Goal: Information Seeking & Learning: Learn about a topic

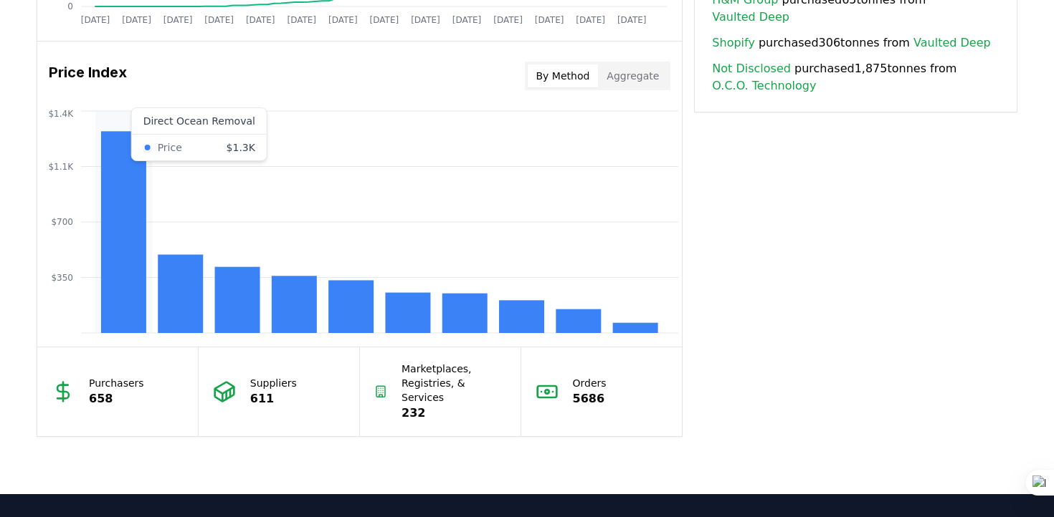
scroll to position [1152, 0]
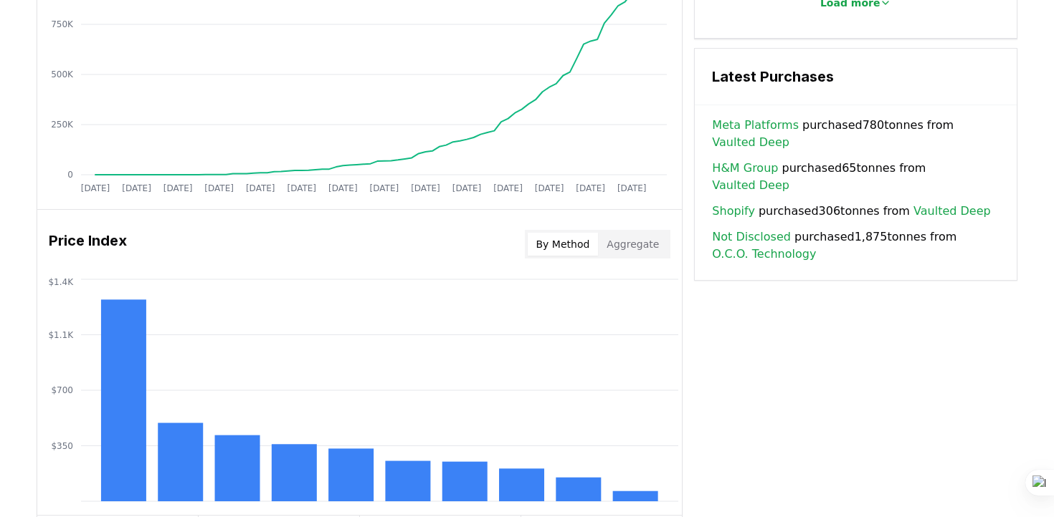
scroll to position [934, 0]
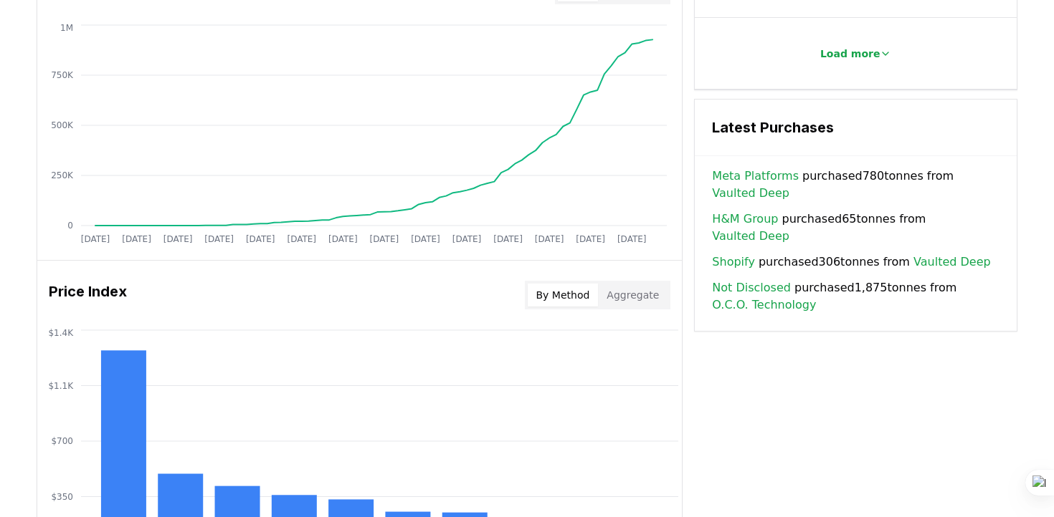
click at [882, 356] on div "Key Metrics Find detailed analysis of carbon removal data through time. Total S…" at bounding box center [527, 124] width 980 height 1064
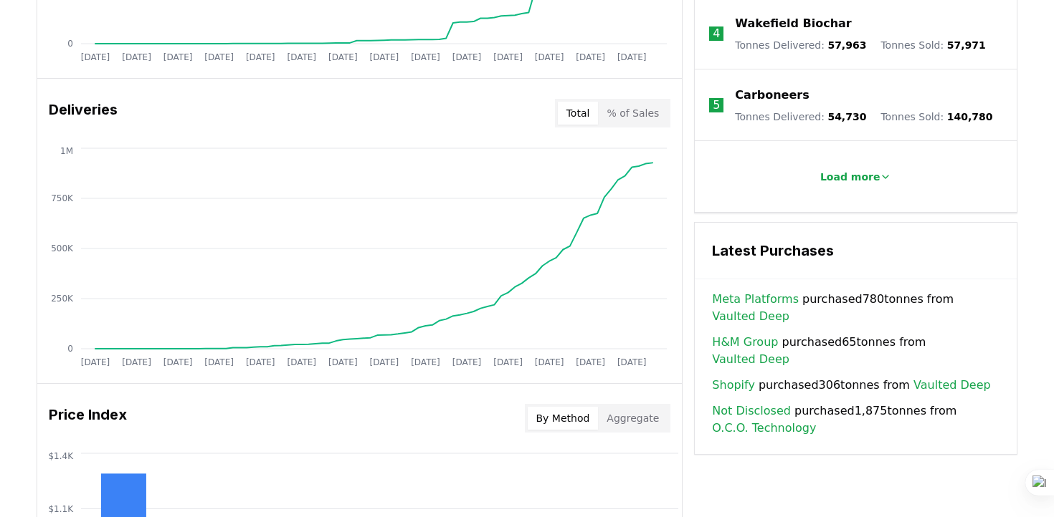
scroll to position [801, 0]
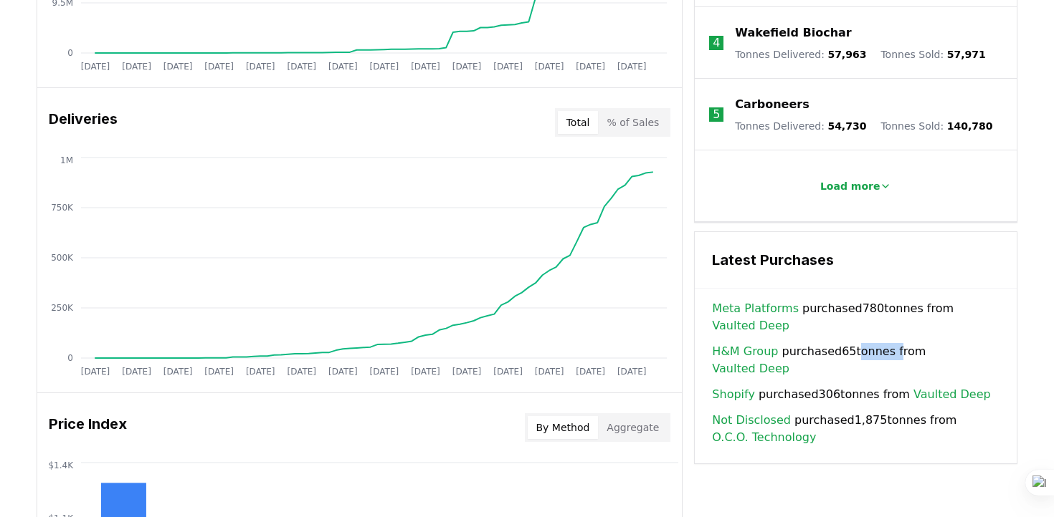
drag, startPoint x: 849, startPoint y: 346, endPoint x: 886, endPoint y: 344, distance: 36.6
click at [887, 344] on span "H&M Group purchased 65 tonnes from Vaulted Deep" at bounding box center [855, 360] width 287 height 34
copy span "tonnes"
click at [929, 305] on span "Meta Platforms purchased 780 tonnes from Vaulted Deep" at bounding box center [855, 317] width 287 height 34
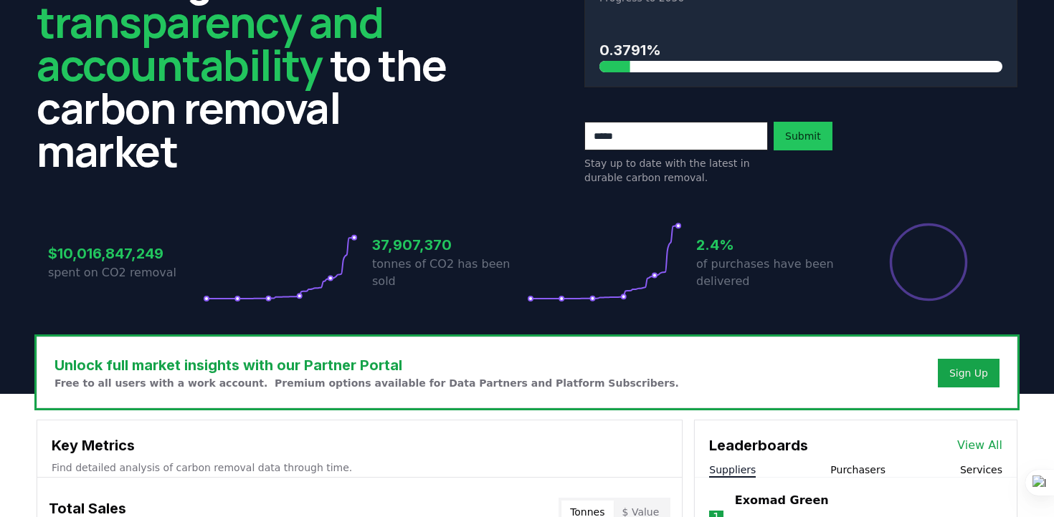
scroll to position [0, 0]
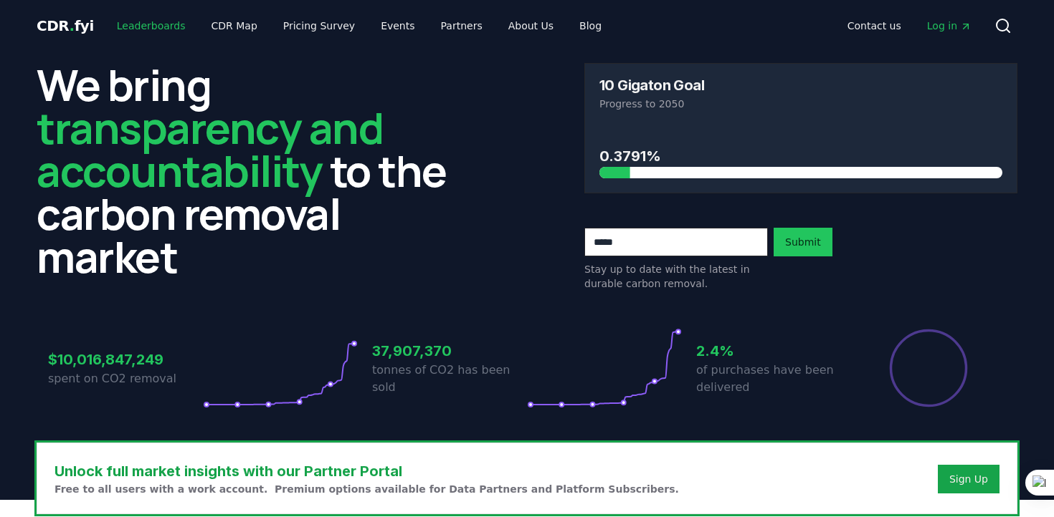
click at [155, 29] on link "Leaderboards" at bounding box center [151, 26] width 92 height 26
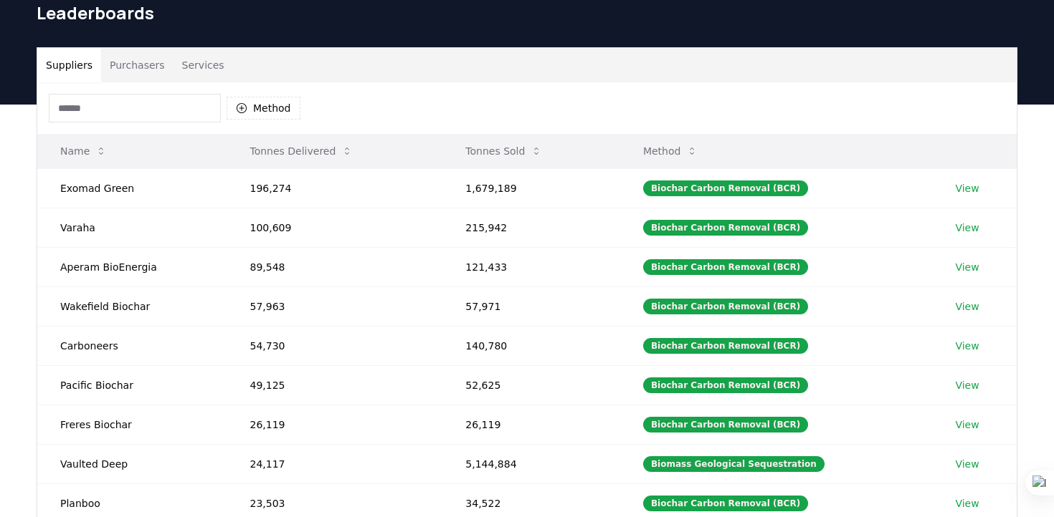
scroll to position [72, 0]
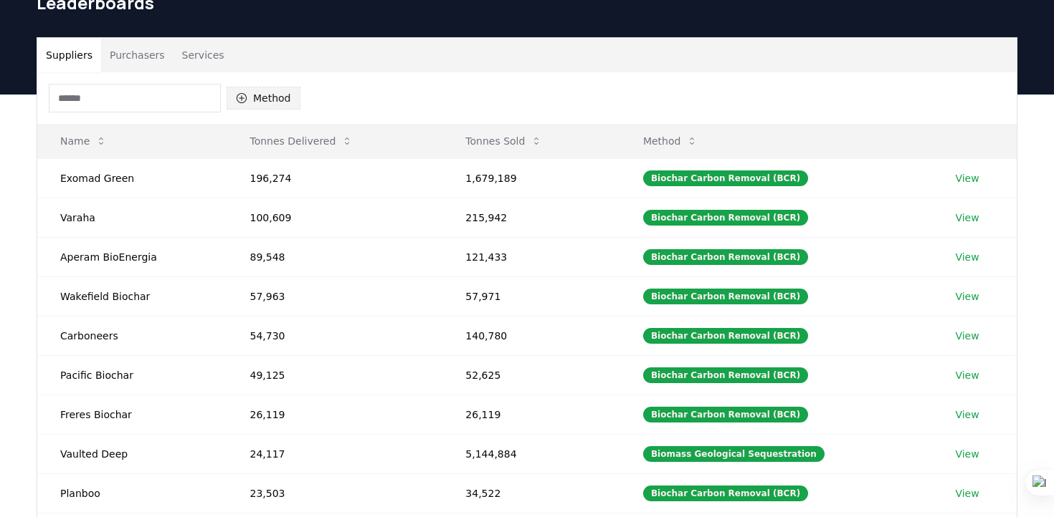
click at [269, 102] on button "Method" at bounding box center [263, 98] width 74 height 23
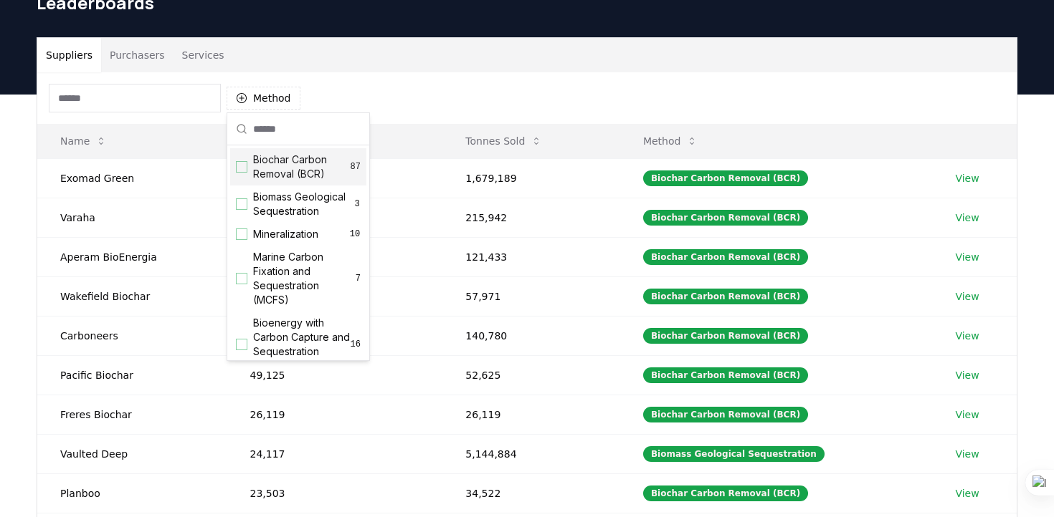
click at [362, 102] on div "Method" at bounding box center [526, 98] width 979 height 52
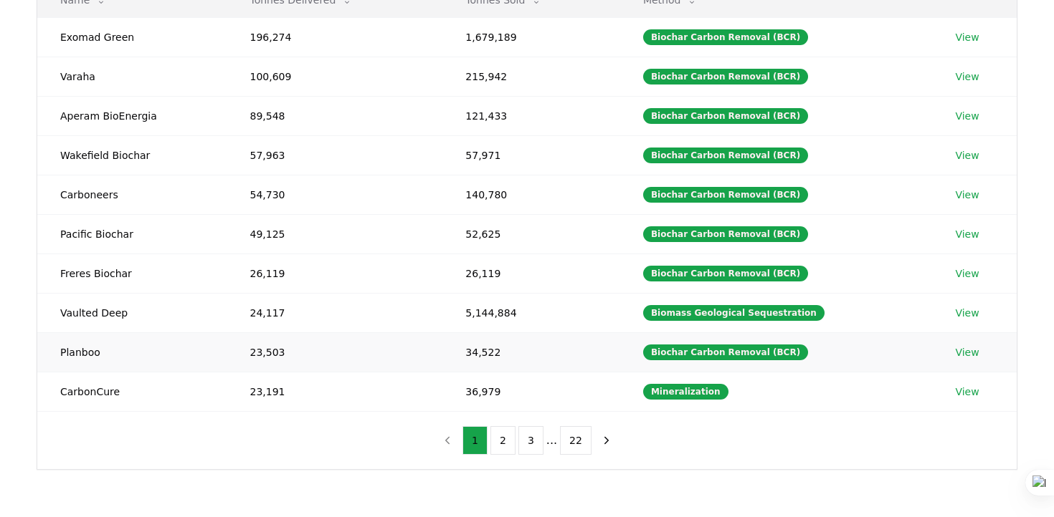
scroll to position [214, 0]
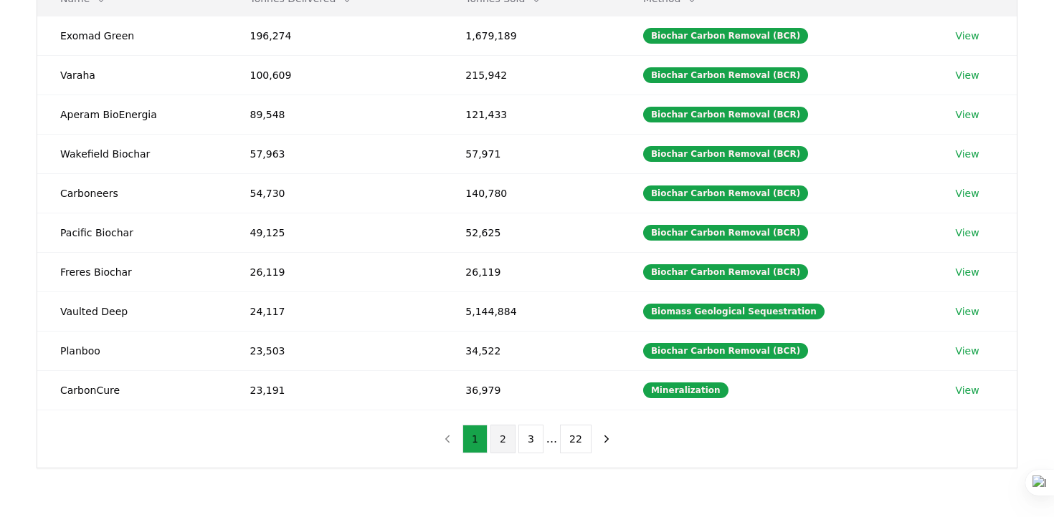
click at [504, 441] on button "2" at bounding box center [502, 439] width 25 height 29
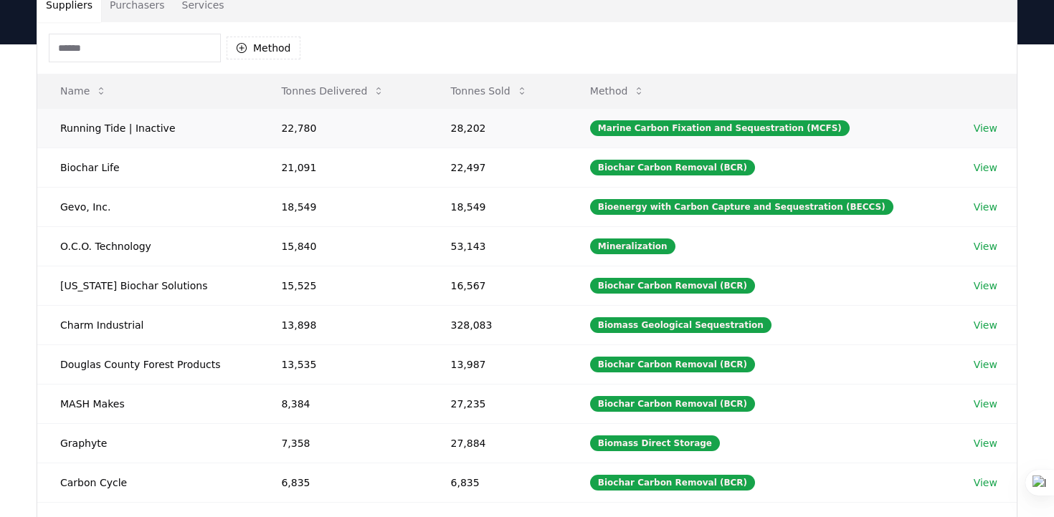
scroll to position [132, 0]
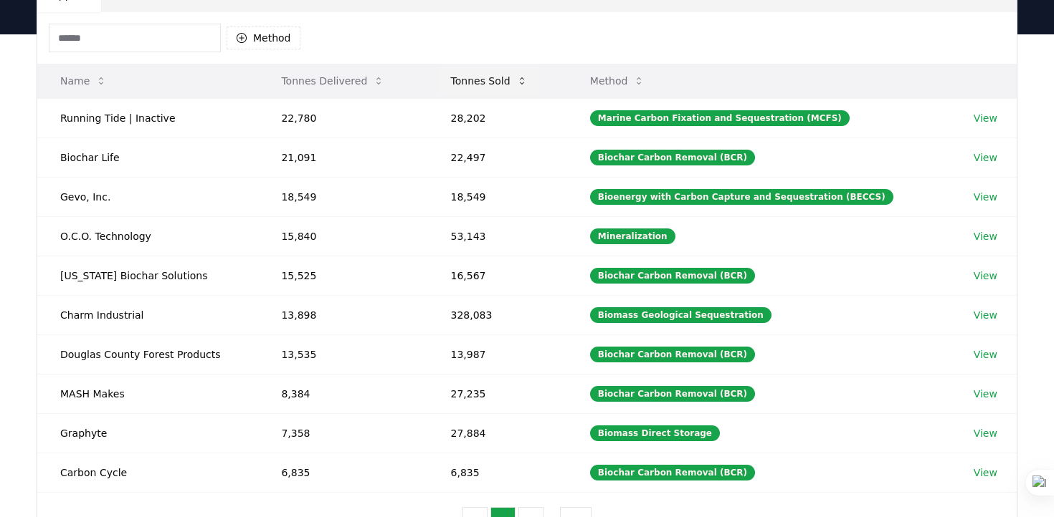
click at [489, 80] on button "Tonnes Sold" at bounding box center [489, 81] width 100 height 29
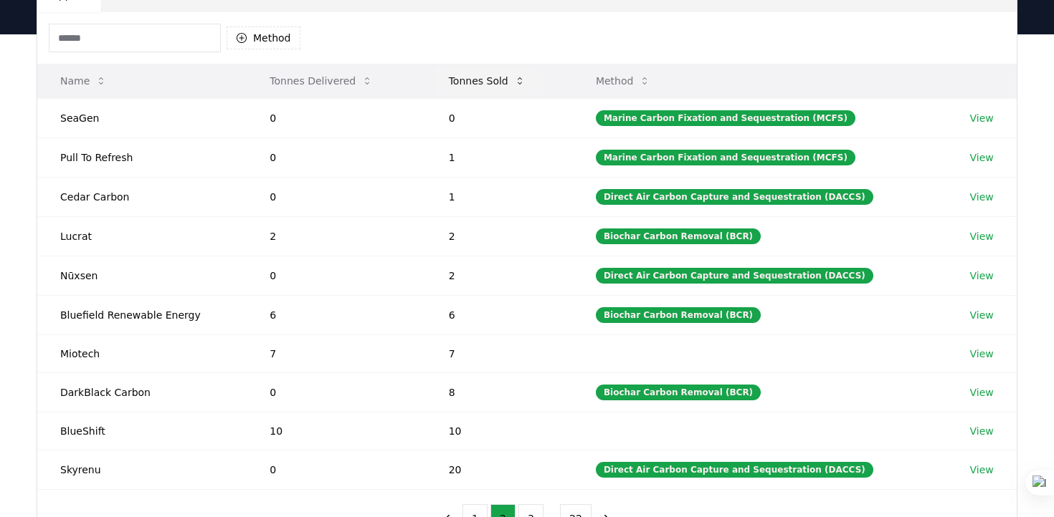
click at [494, 80] on button "Tonnes Sold" at bounding box center [487, 81] width 100 height 29
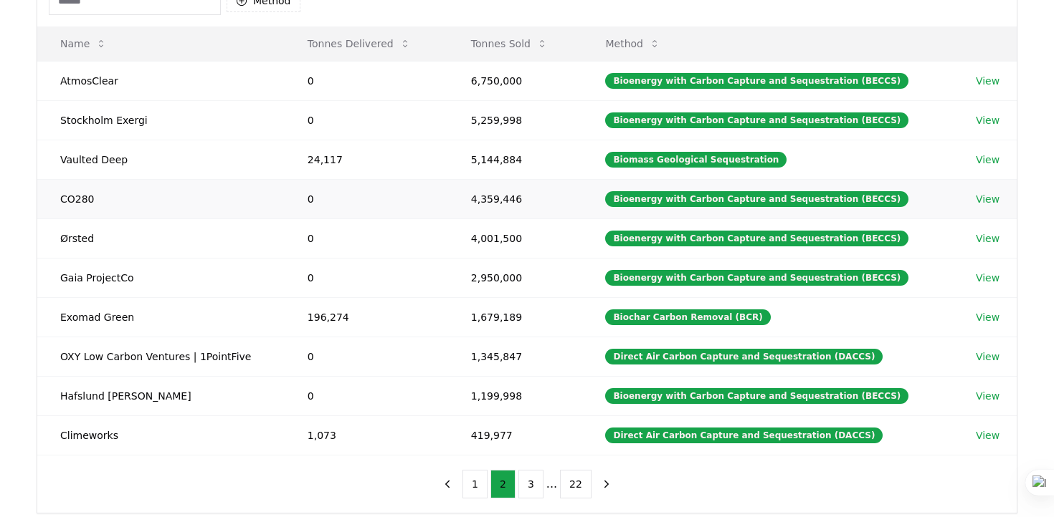
scroll to position [196, 0]
